Goal: Transaction & Acquisition: Purchase product/service

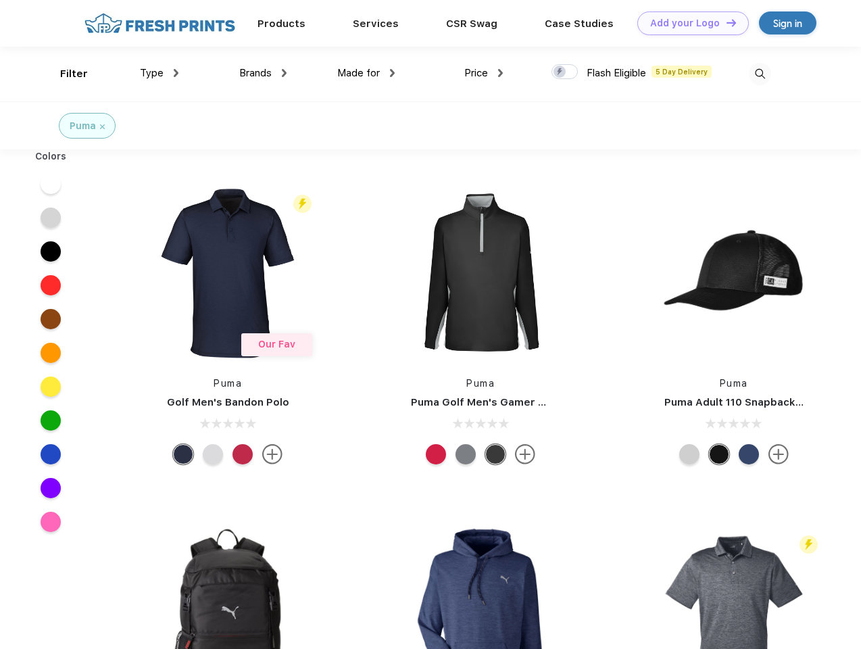
scroll to position [1, 0]
click at [688, 23] on link "Add your Logo Design Tool" at bounding box center [694, 23] width 112 height 24
click at [0, 0] on div "Design Tool" at bounding box center [0, 0] width 0 height 0
click at [725, 22] on link "Add your Logo Design Tool" at bounding box center [694, 23] width 112 height 24
click at [65, 74] on div "Filter" at bounding box center [74, 74] width 28 height 16
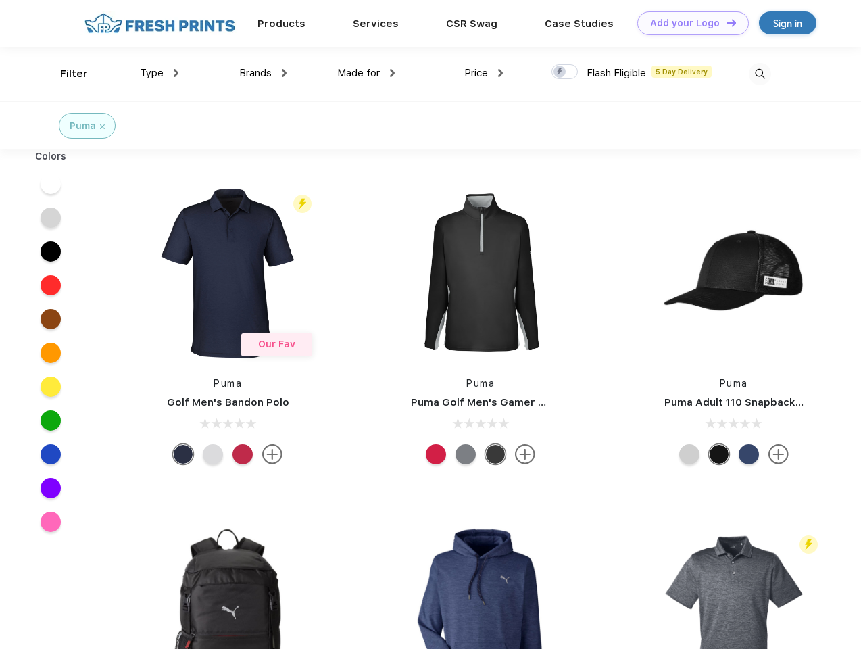
click at [160, 73] on span "Type" at bounding box center [152, 73] width 24 height 12
click at [263, 73] on span "Brands" at bounding box center [255, 73] width 32 height 12
click at [366, 73] on span "Made for" at bounding box center [358, 73] width 43 height 12
click at [484, 73] on span "Price" at bounding box center [476, 73] width 24 height 12
click at [565, 72] on div at bounding box center [565, 71] width 26 height 15
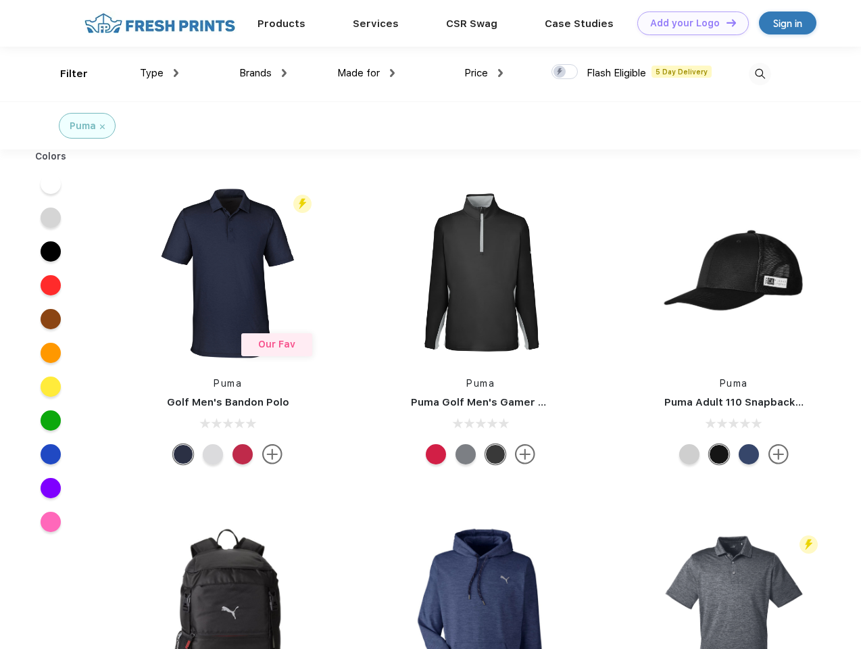
click at [560, 72] on input "checkbox" at bounding box center [556, 68] width 9 height 9
click at [760, 74] on img at bounding box center [760, 74] width 22 height 22
